Goal: Use online tool/utility: Utilize a website feature to perform a specific function

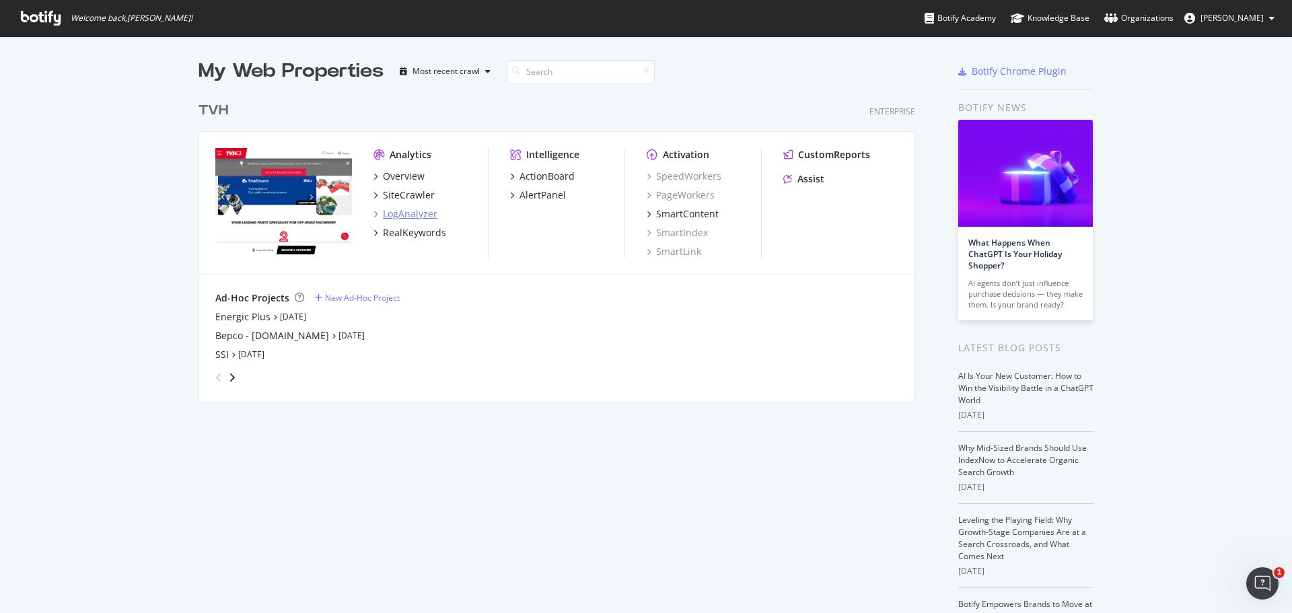
click at [375, 215] on div "LogAnalyzer" at bounding box center [405, 213] width 64 height 13
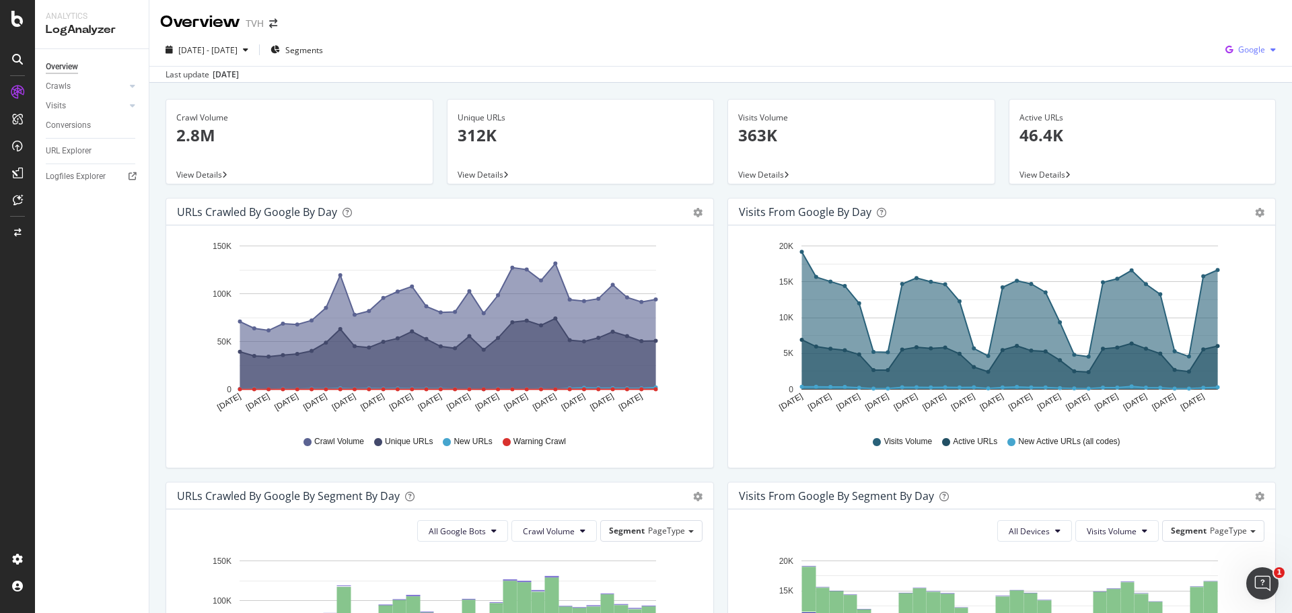
click at [1237, 42] on div "Google" at bounding box center [1250, 50] width 61 height 20
click at [1239, 122] on span "OpenAI" at bounding box center [1251, 126] width 50 height 12
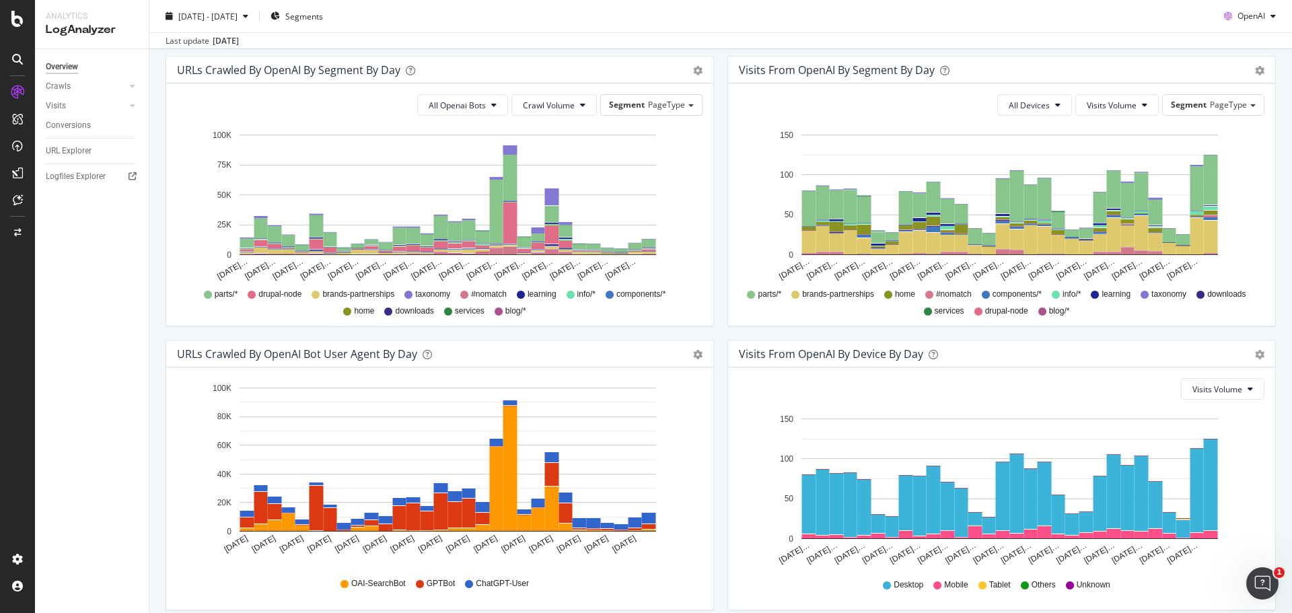
scroll to position [484, 0]
